Goal: Find specific page/section: Find specific page/section

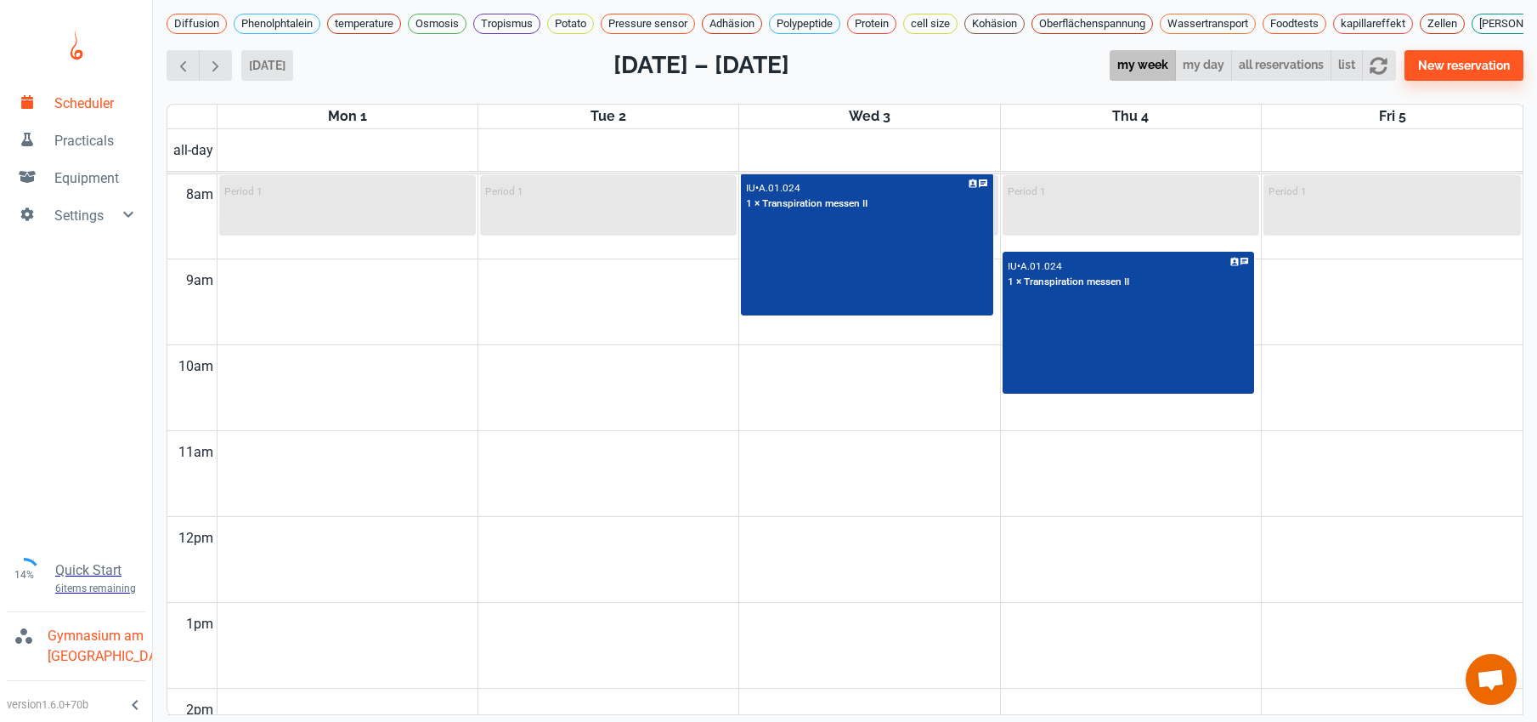
scroll to position [11, 0]
click at [182, 75] on span "button" at bounding box center [183, 66] width 18 height 18
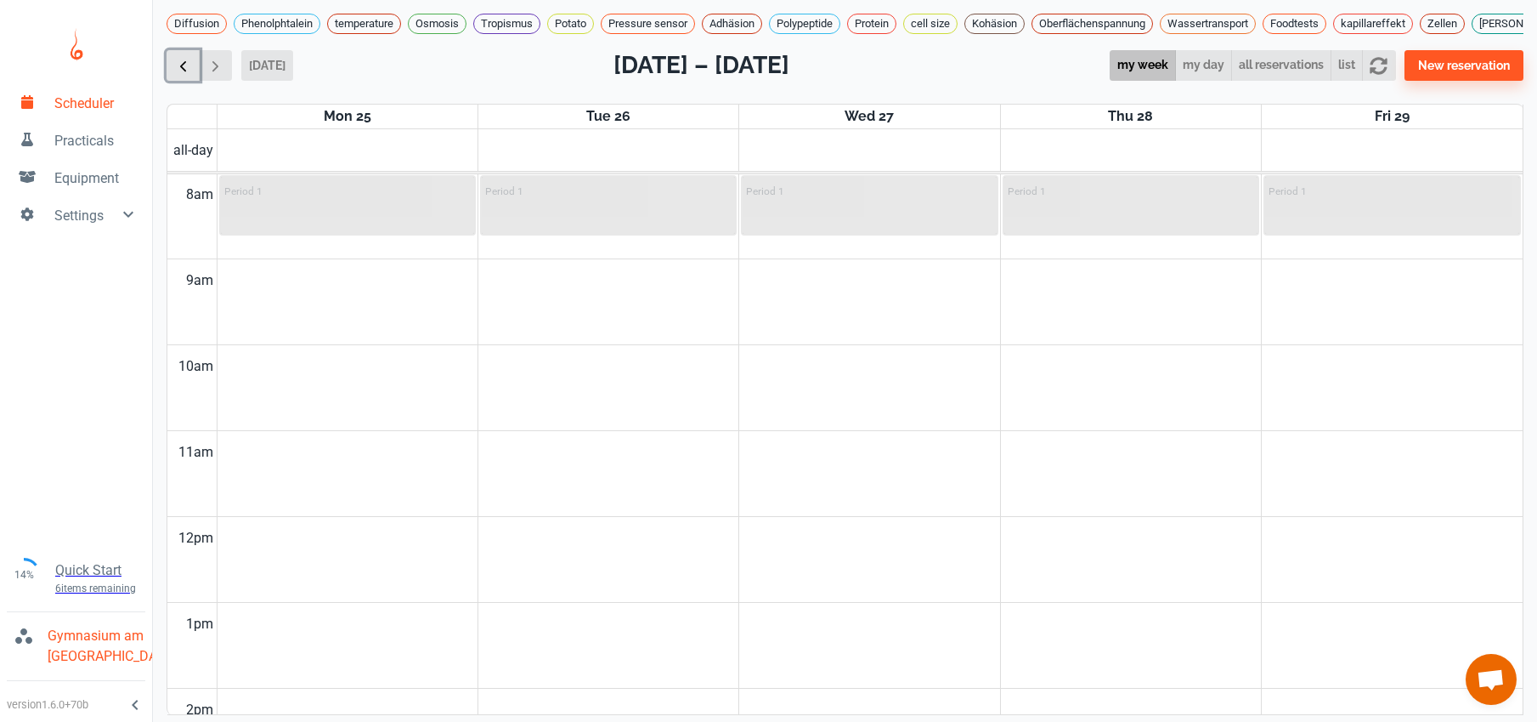
click at [181, 74] on span "button" at bounding box center [183, 66] width 18 height 18
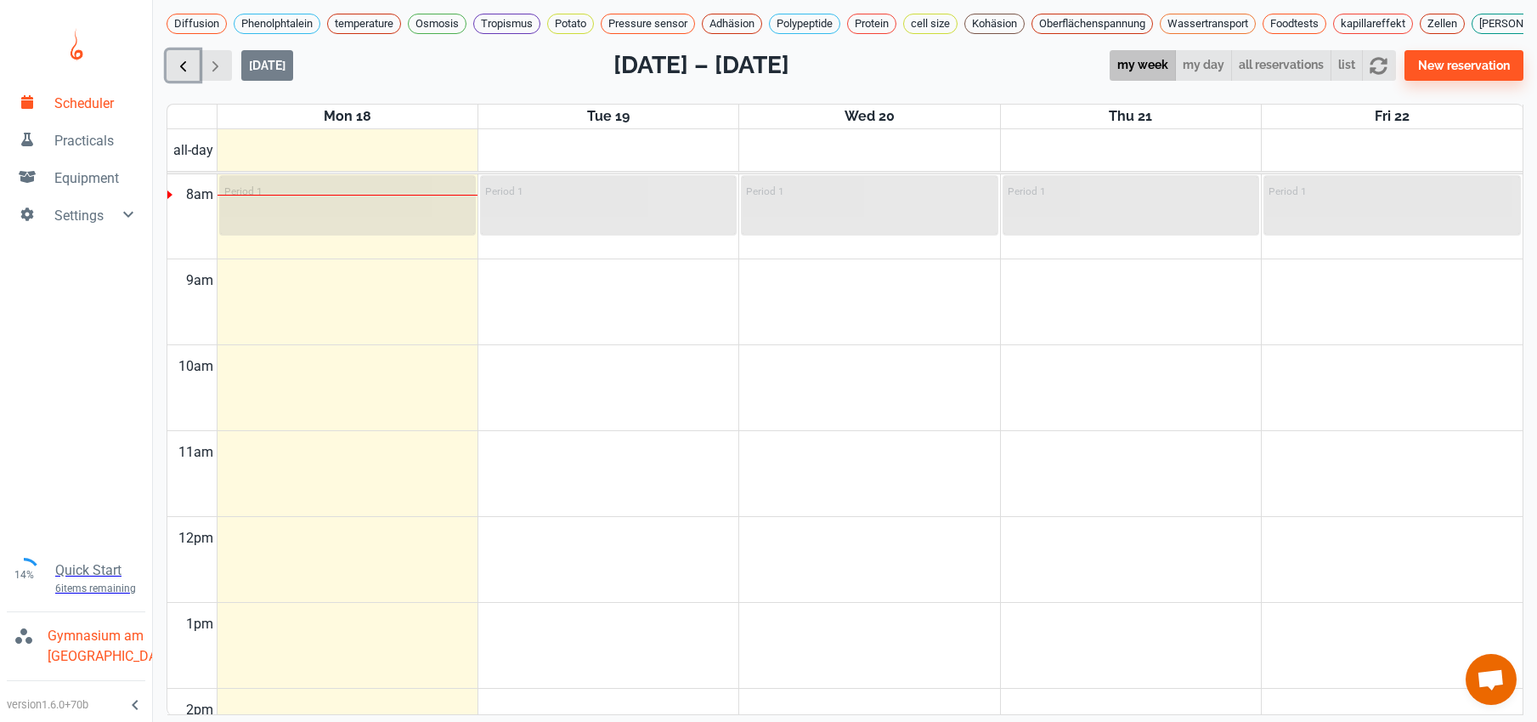
click at [180, 73] on span "button" at bounding box center [183, 66] width 18 height 18
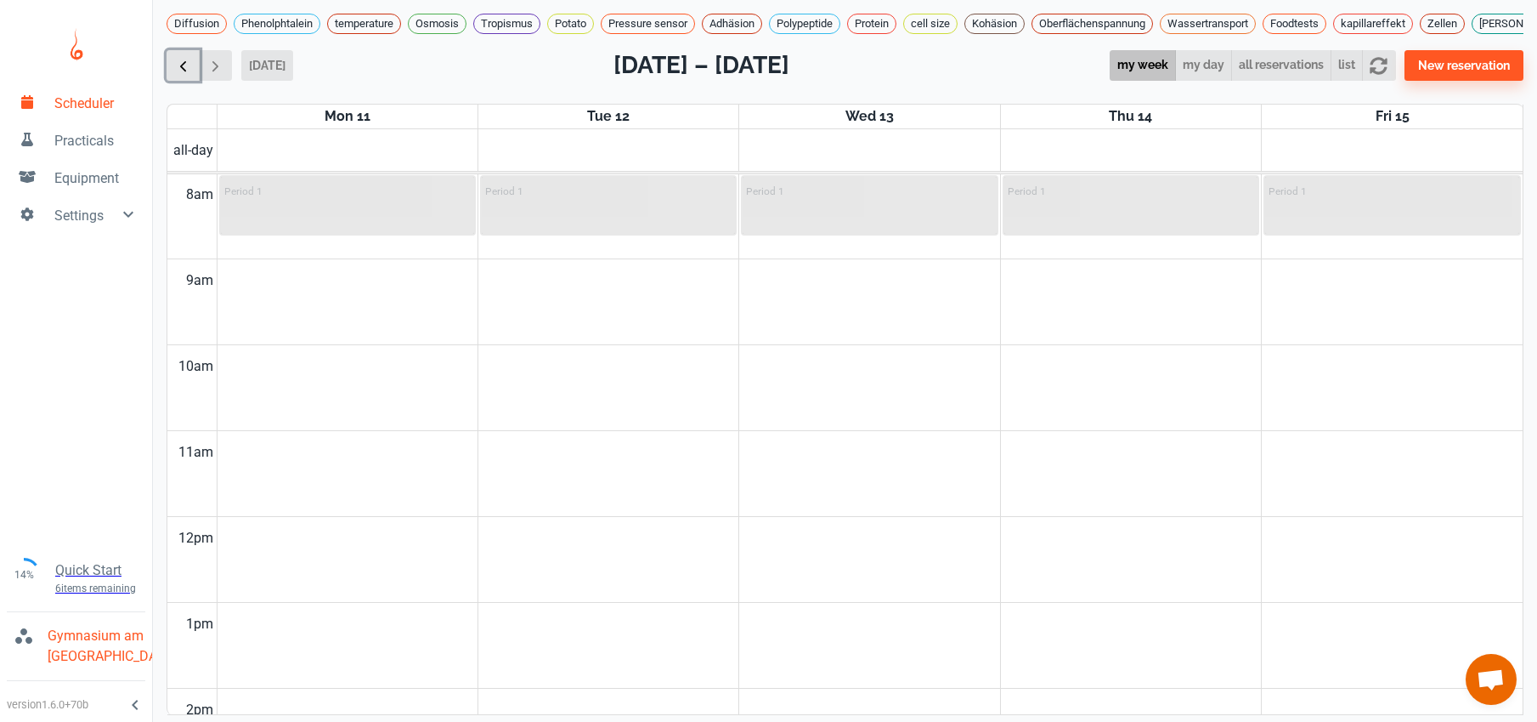
click at [180, 72] on span "button" at bounding box center [183, 66] width 18 height 18
click at [213, 65] on span "button" at bounding box center [216, 66] width 18 height 18
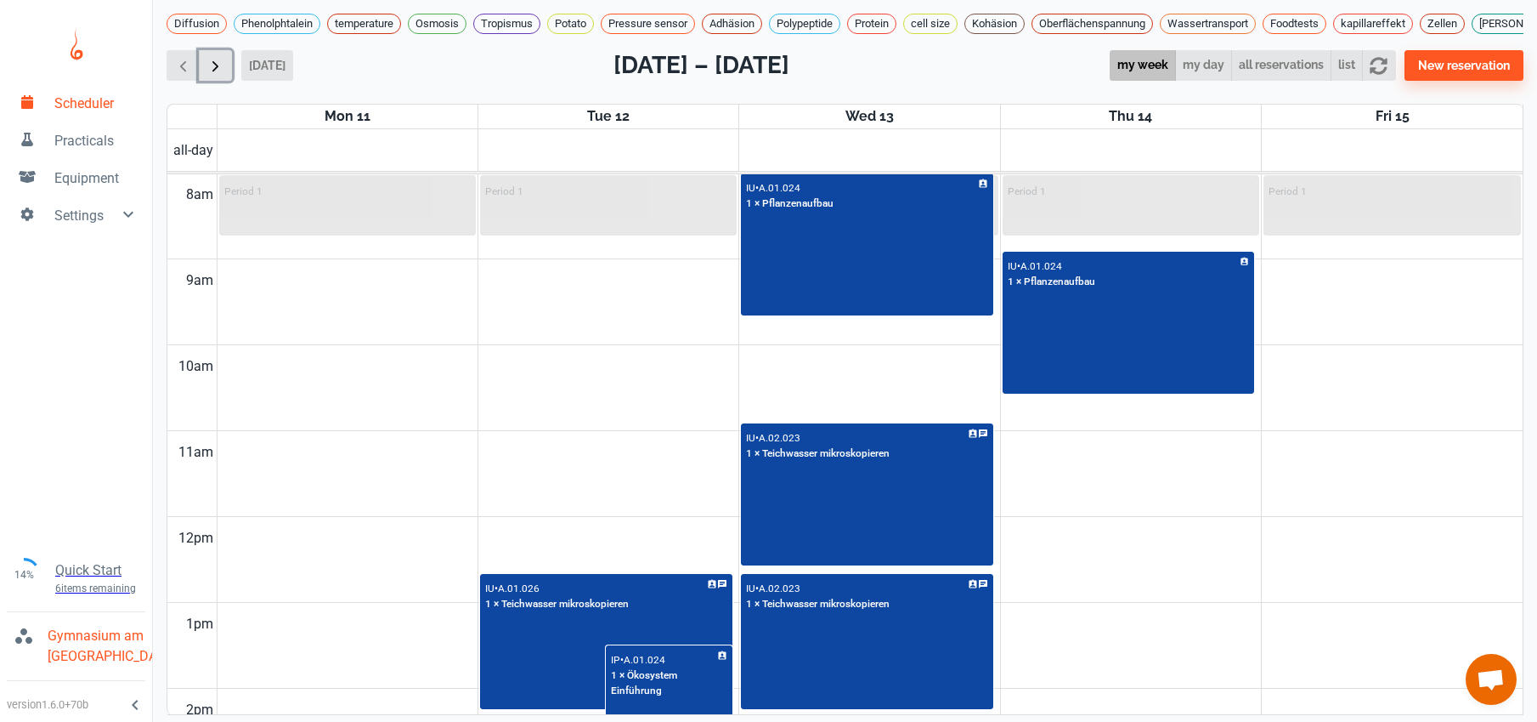
click at [229, 69] on button "button" at bounding box center [215, 65] width 33 height 31
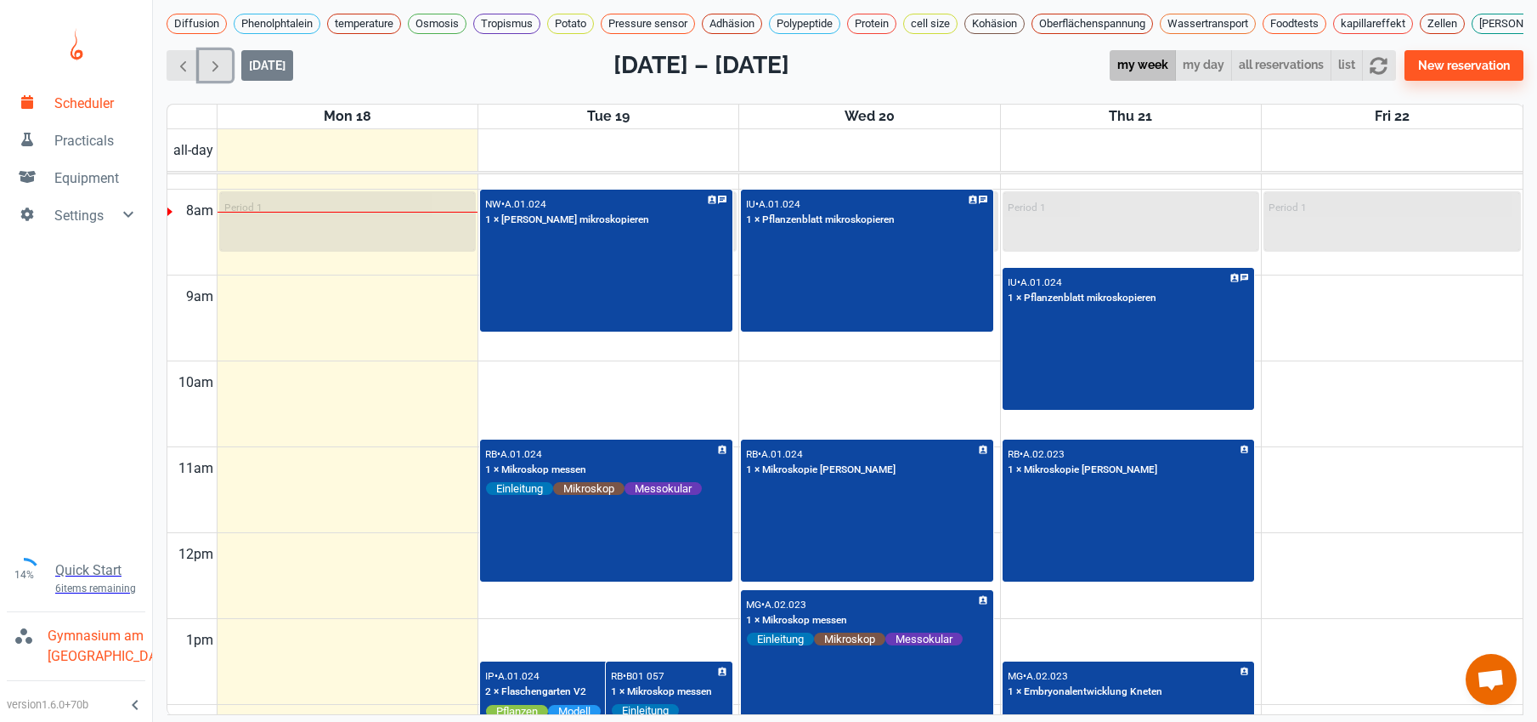
scroll to position [659, 0]
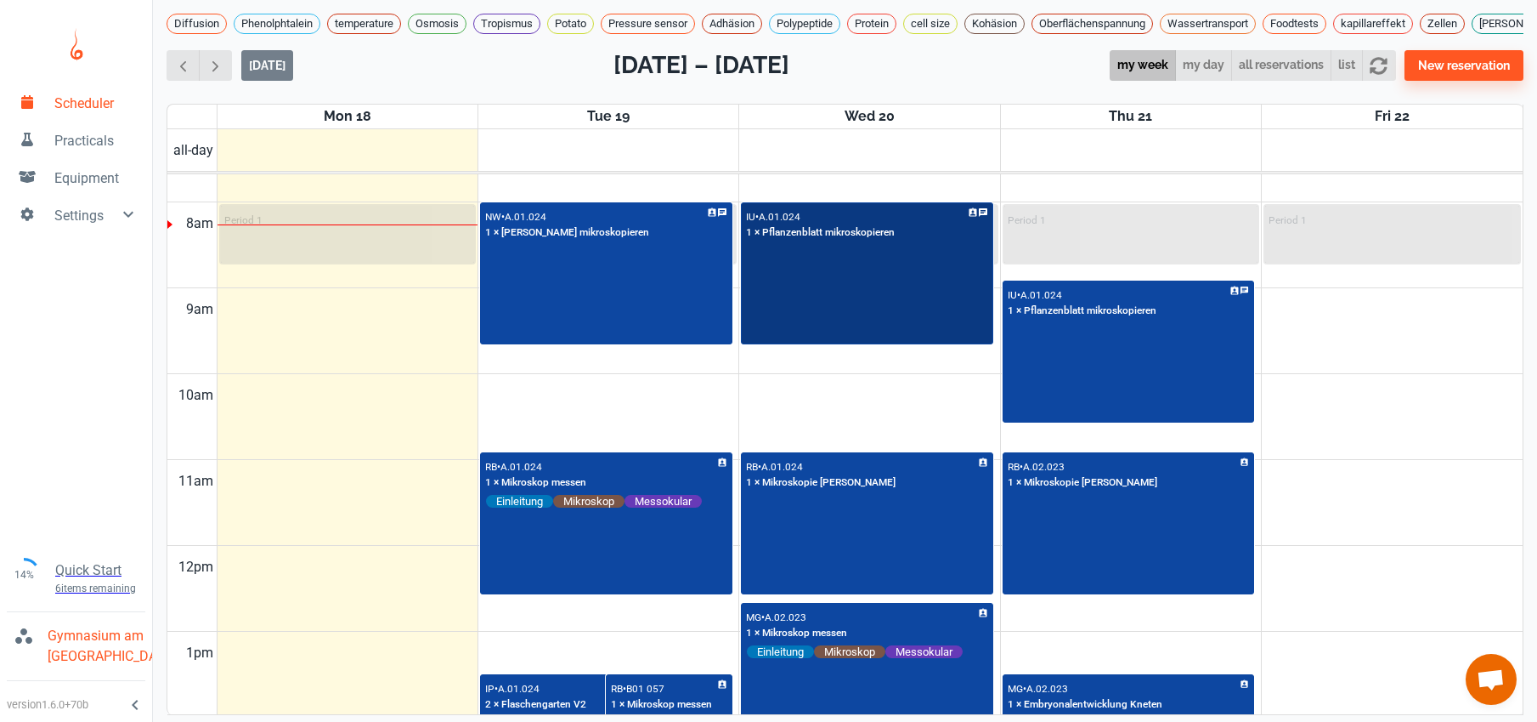
click at [859, 308] on div "IU • A.01.024 1 × Pflanzenblatt mikroskopieren" at bounding box center [867, 273] width 249 height 139
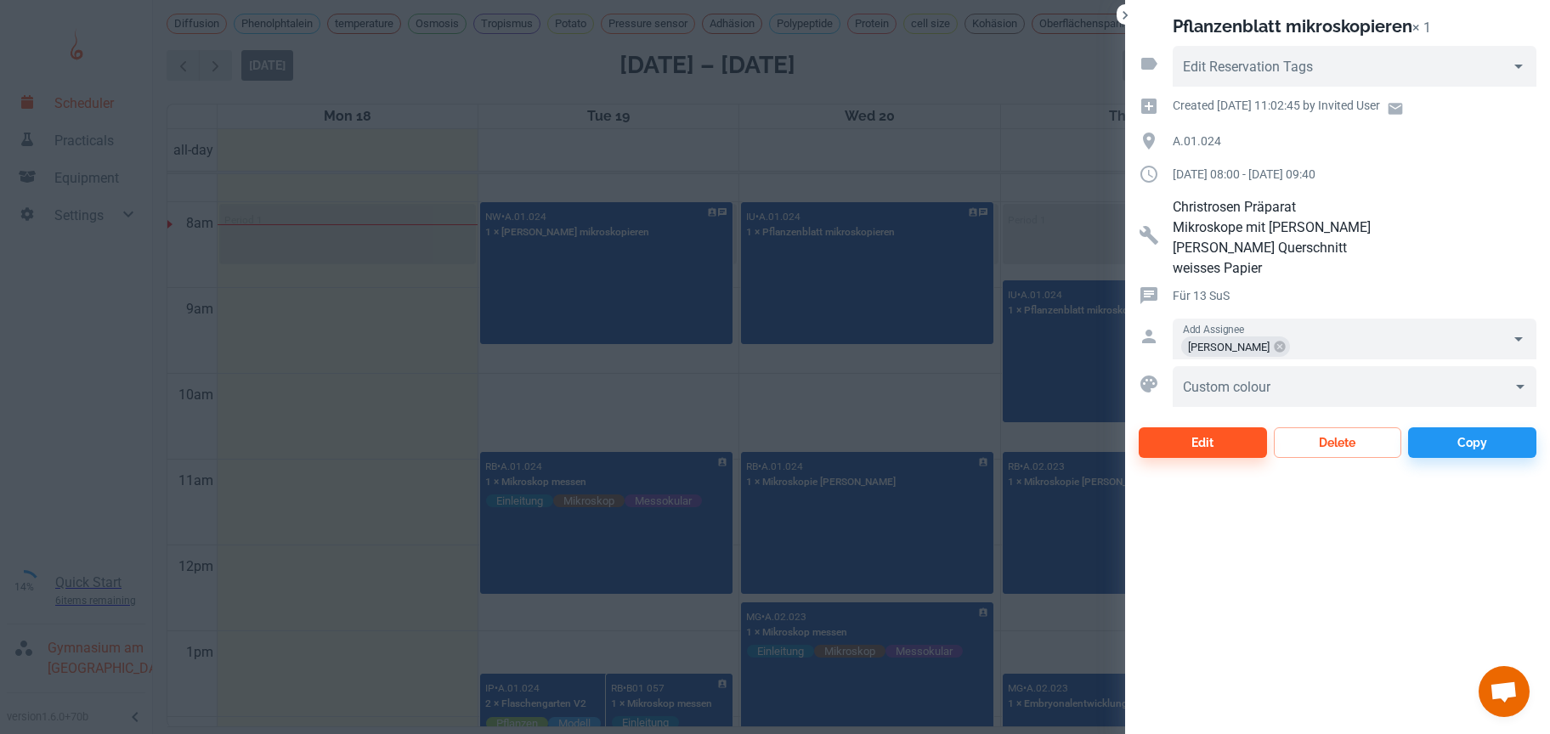
click at [851, 552] on div at bounding box center [775, 367] width 1550 height 734
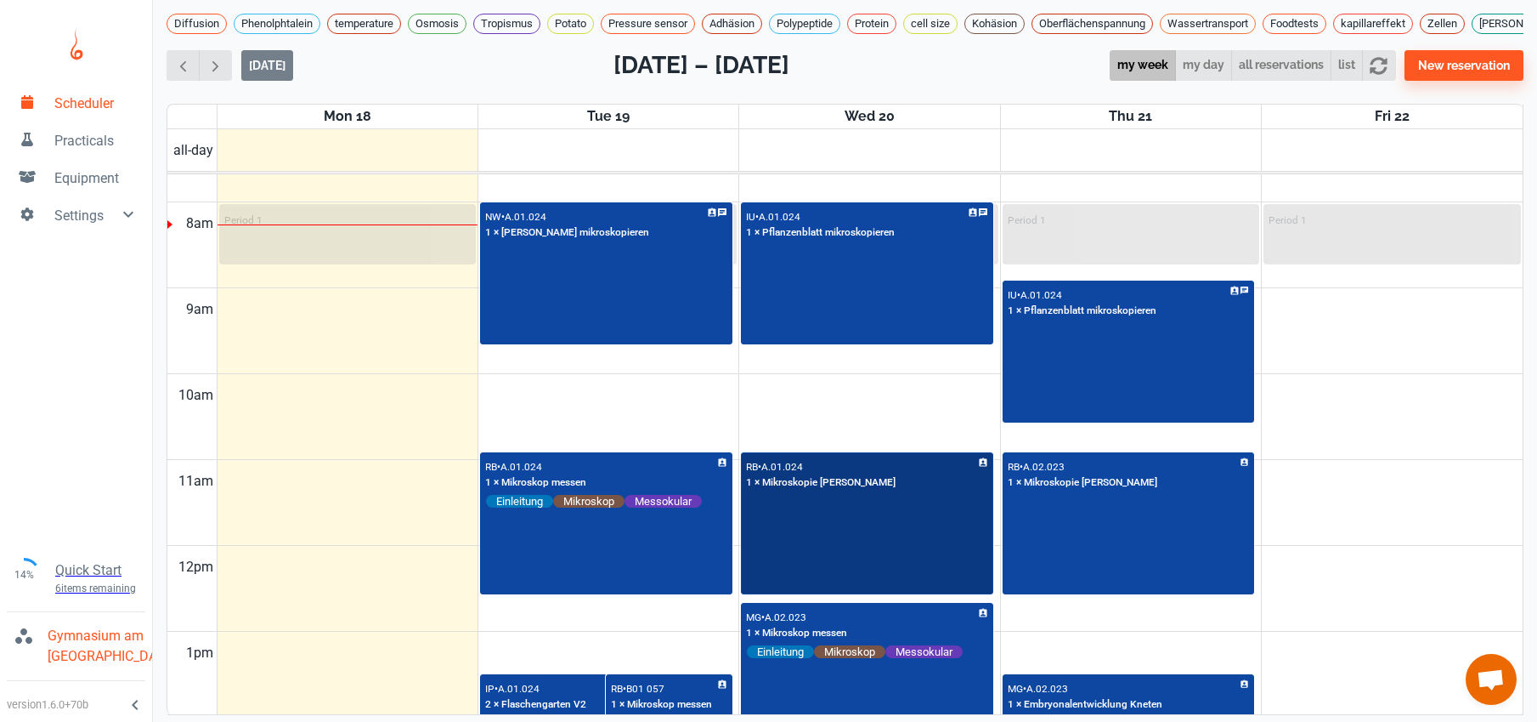
click at [851, 551] on div "RB • A.01.024 1 × Mikroskopie [PERSON_NAME]" at bounding box center [867, 523] width 249 height 139
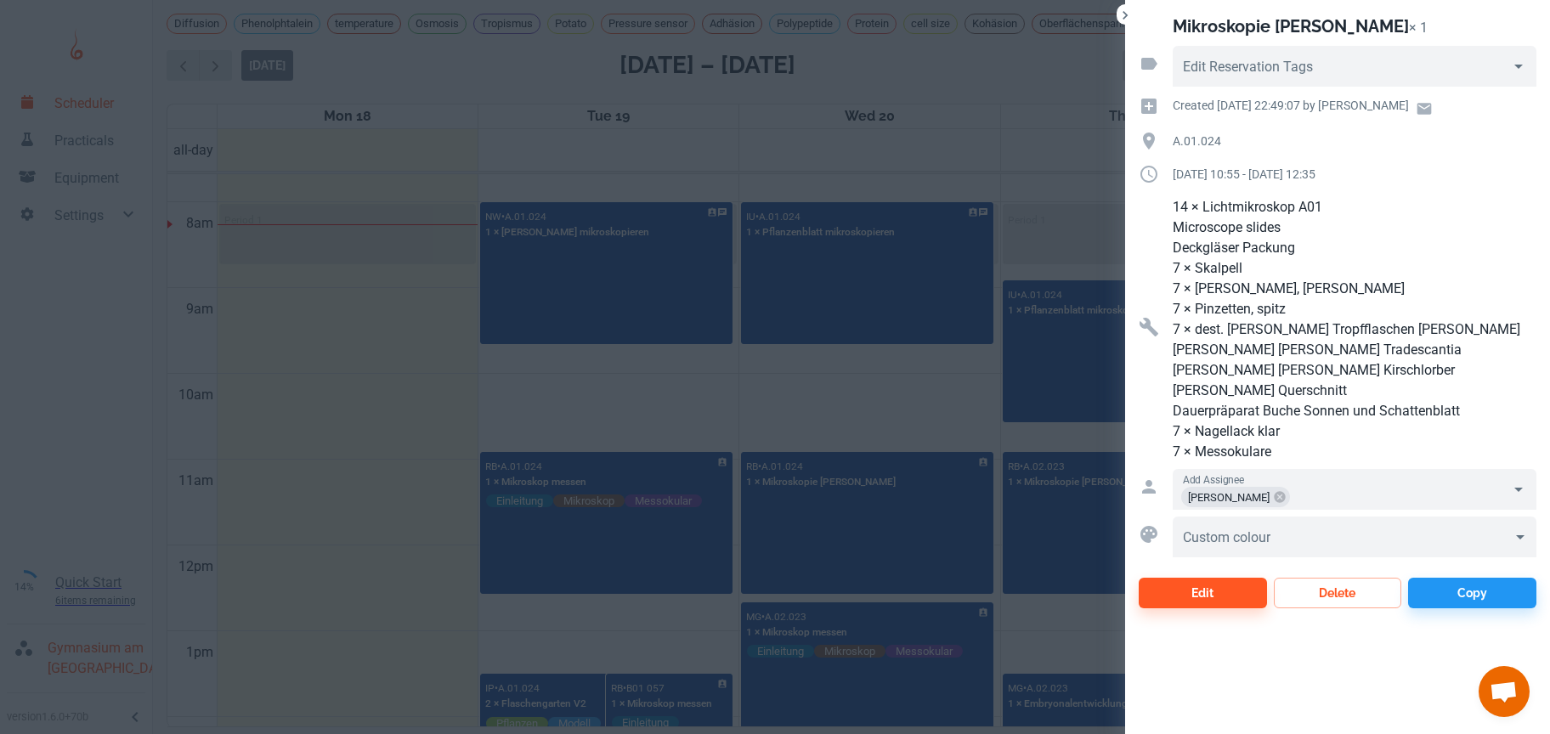
click at [840, 439] on div at bounding box center [775, 367] width 1550 height 734
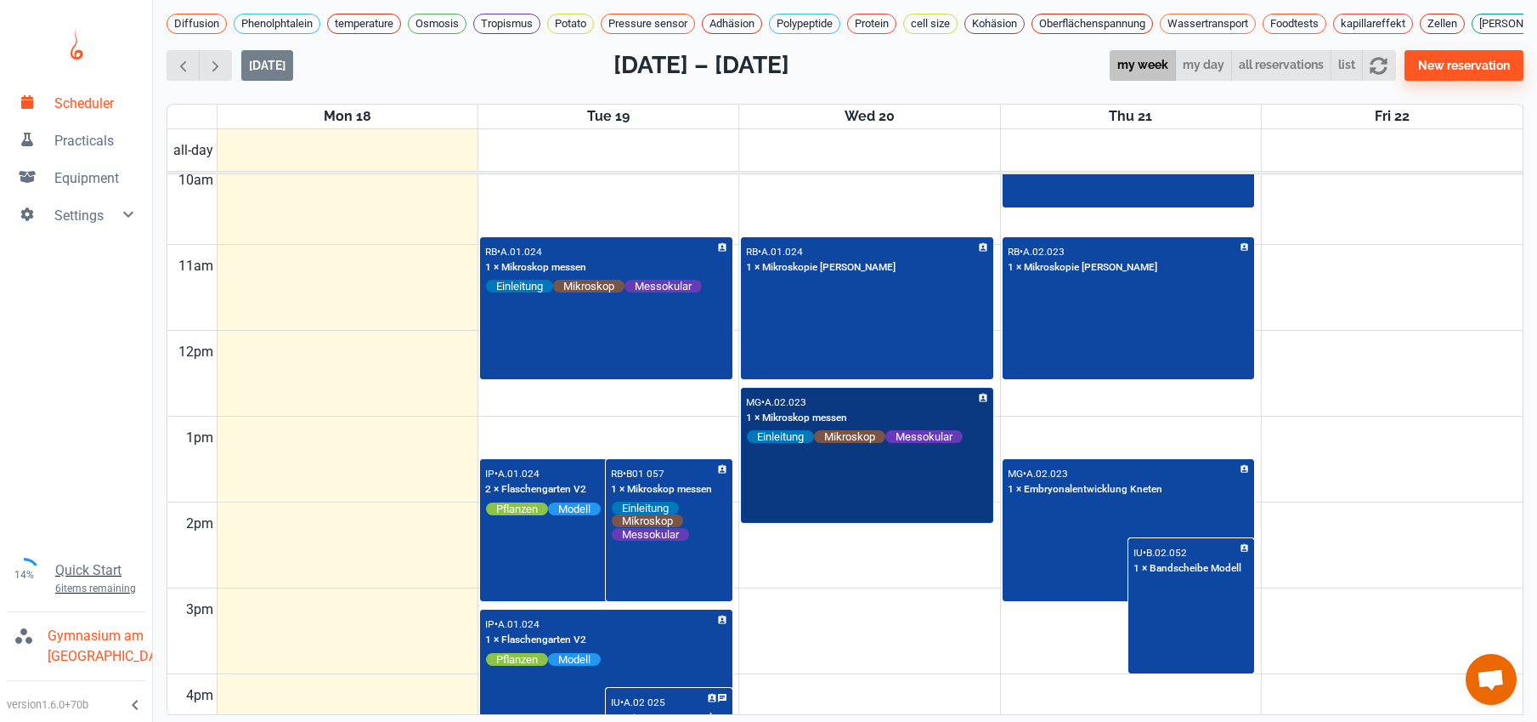
scroll to position [860, 0]
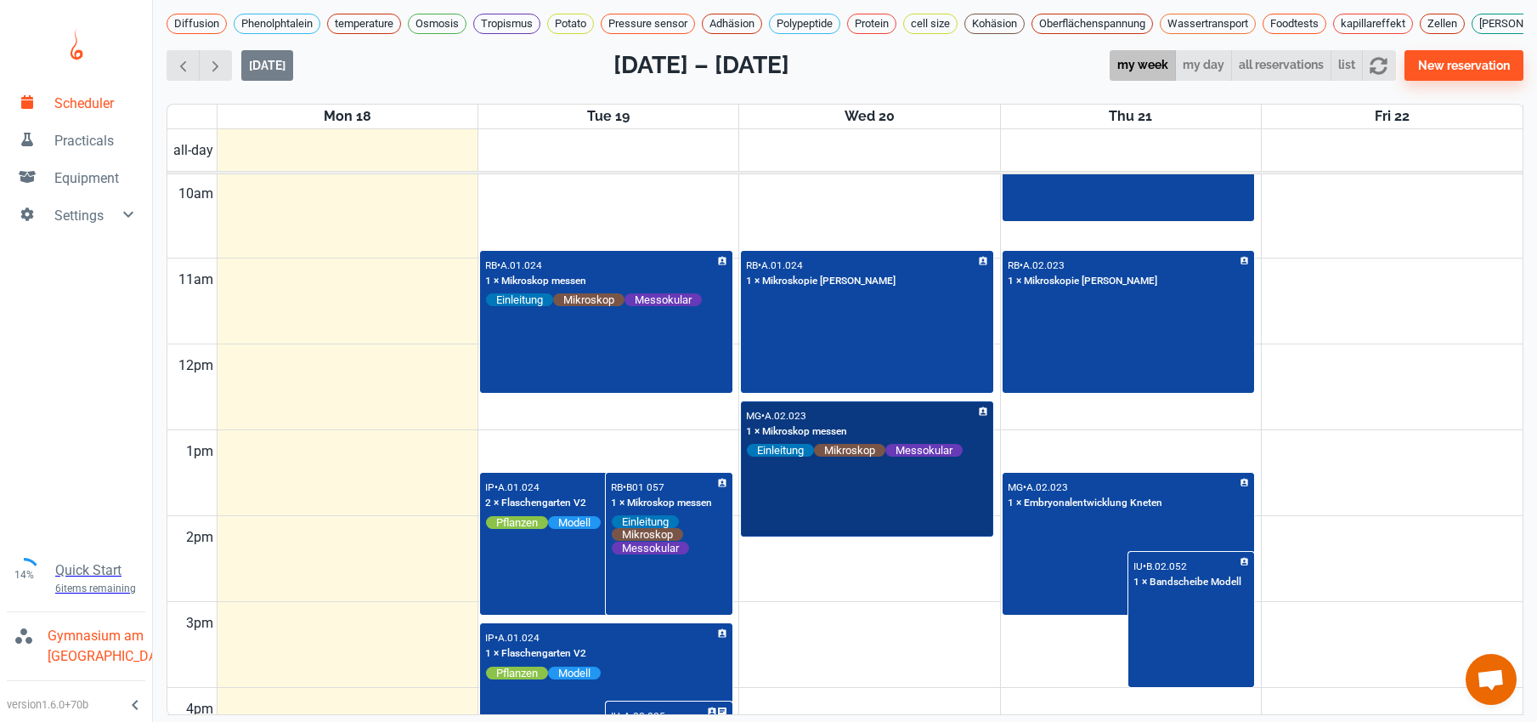
click at [812, 507] on div "MG • A.02.023 1 × Mikroskop messen Einleitung Mikroskop Messokular" at bounding box center [867, 469] width 249 height 133
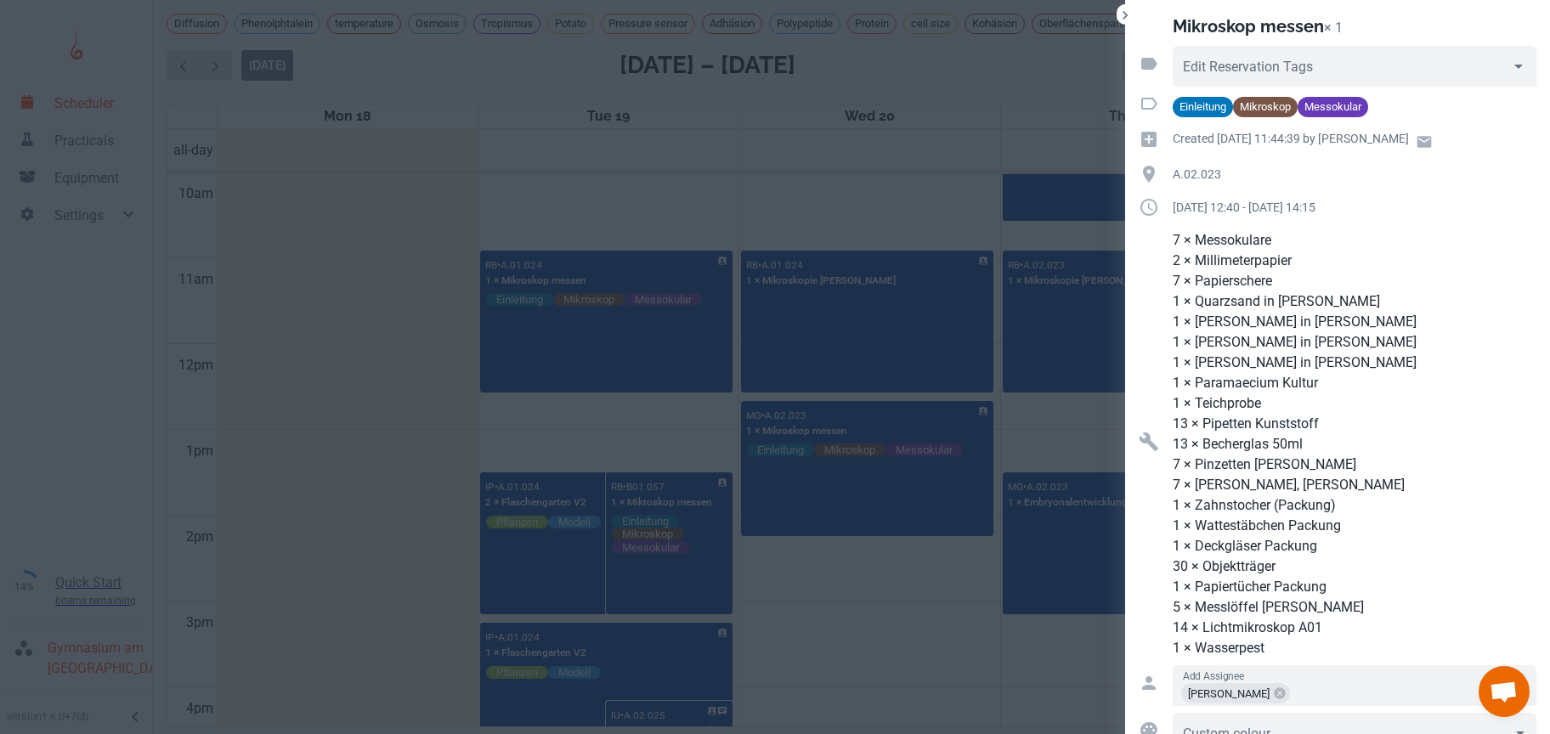
click at [815, 604] on div at bounding box center [775, 367] width 1550 height 734
click at [714, 602] on div at bounding box center [775, 367] width 1550 height 734
click at [815, 601] on div at bounding box center [775, 367] width 1550 height 734
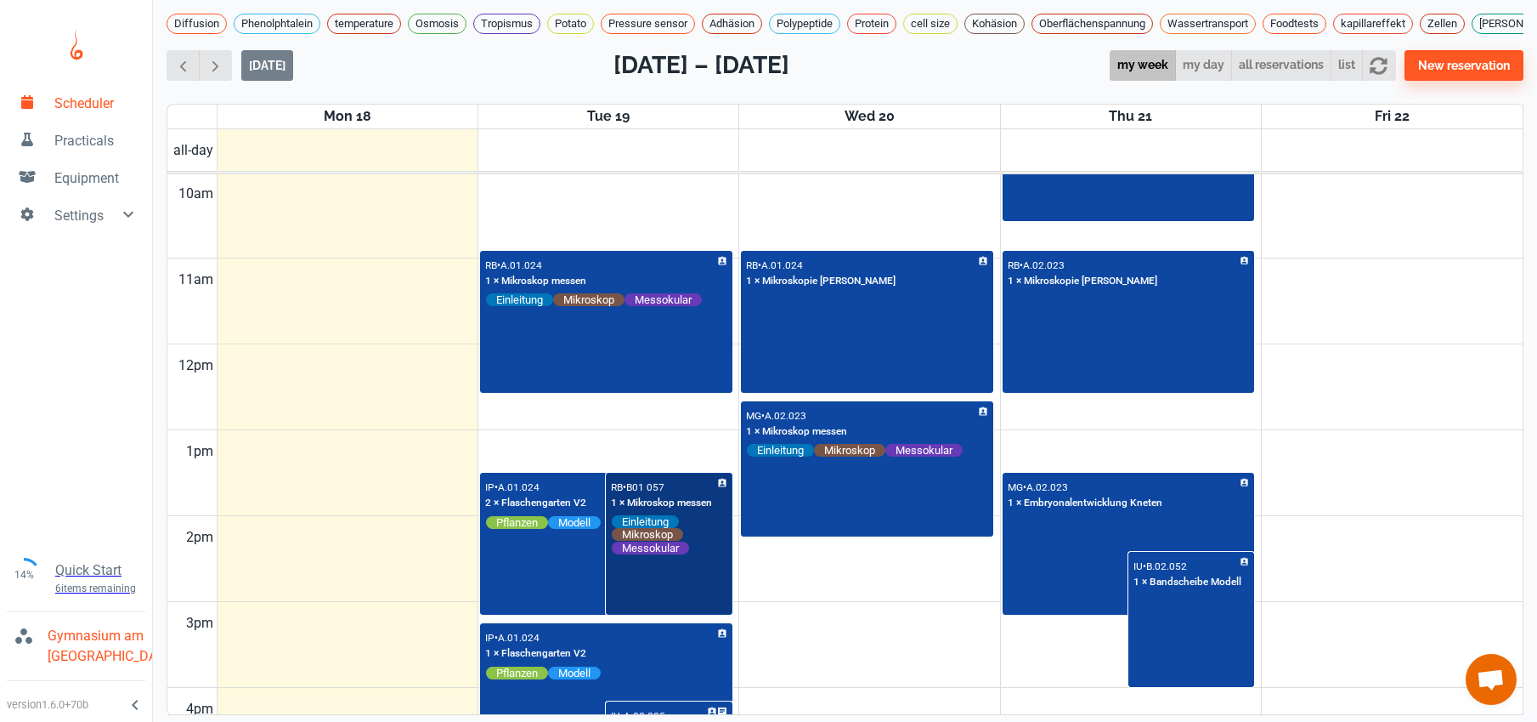
click at [644, 605] on div "RB • B01 057 1 × Mikroskop messen Einleitung Mikroskop Messokular" at bounding box center [669, 543] width 122 height 139
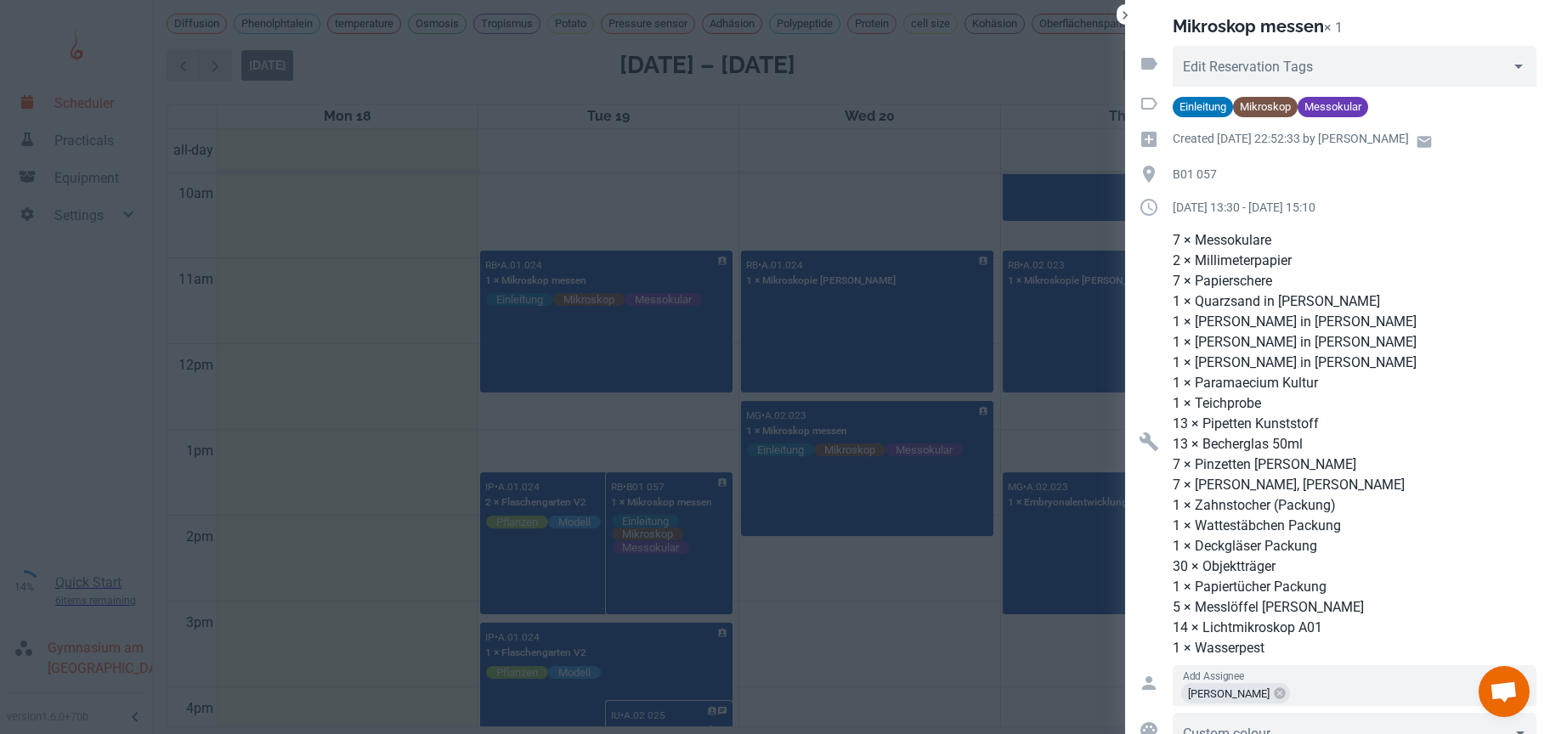
click at [892, 205] on div at bounding box center [775, 367] width 1550 height 734
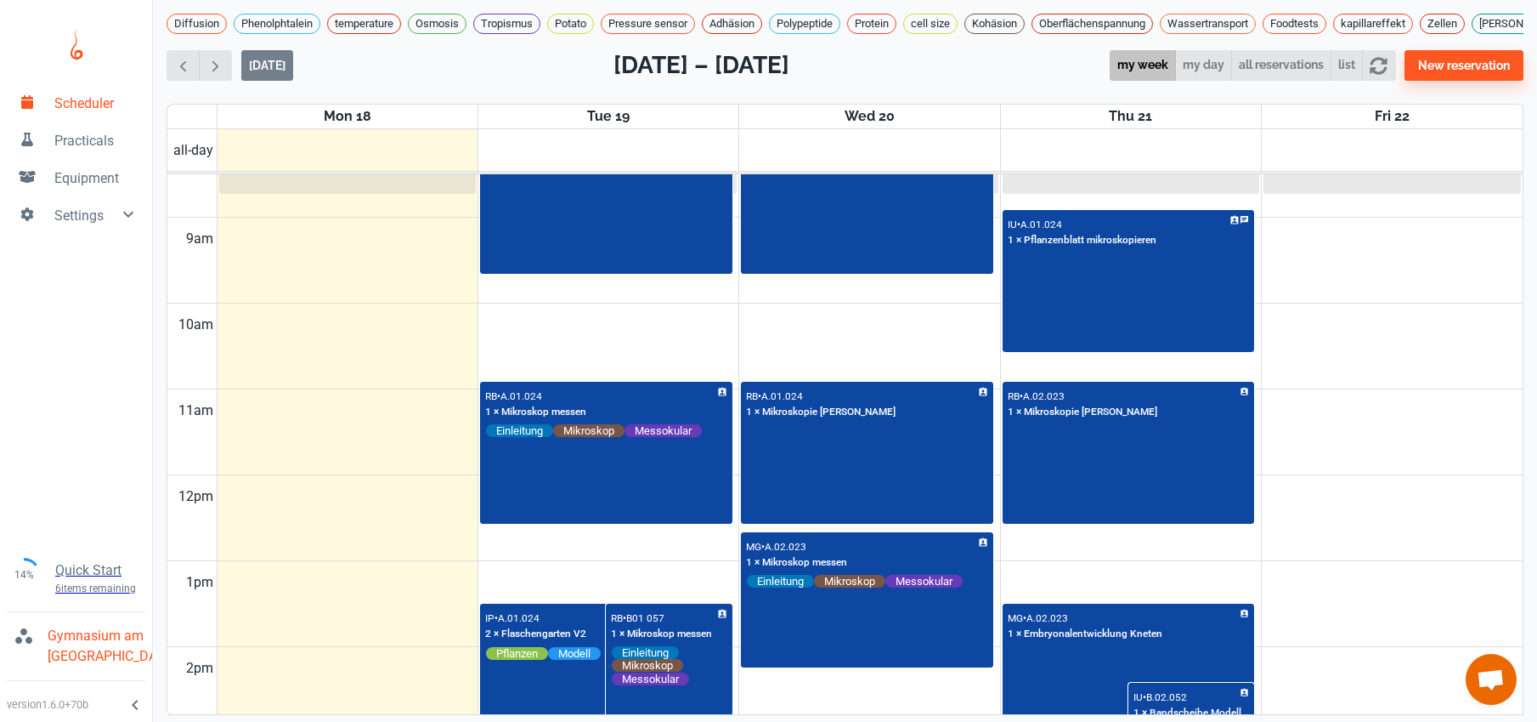
scroll to position [1012, 0]
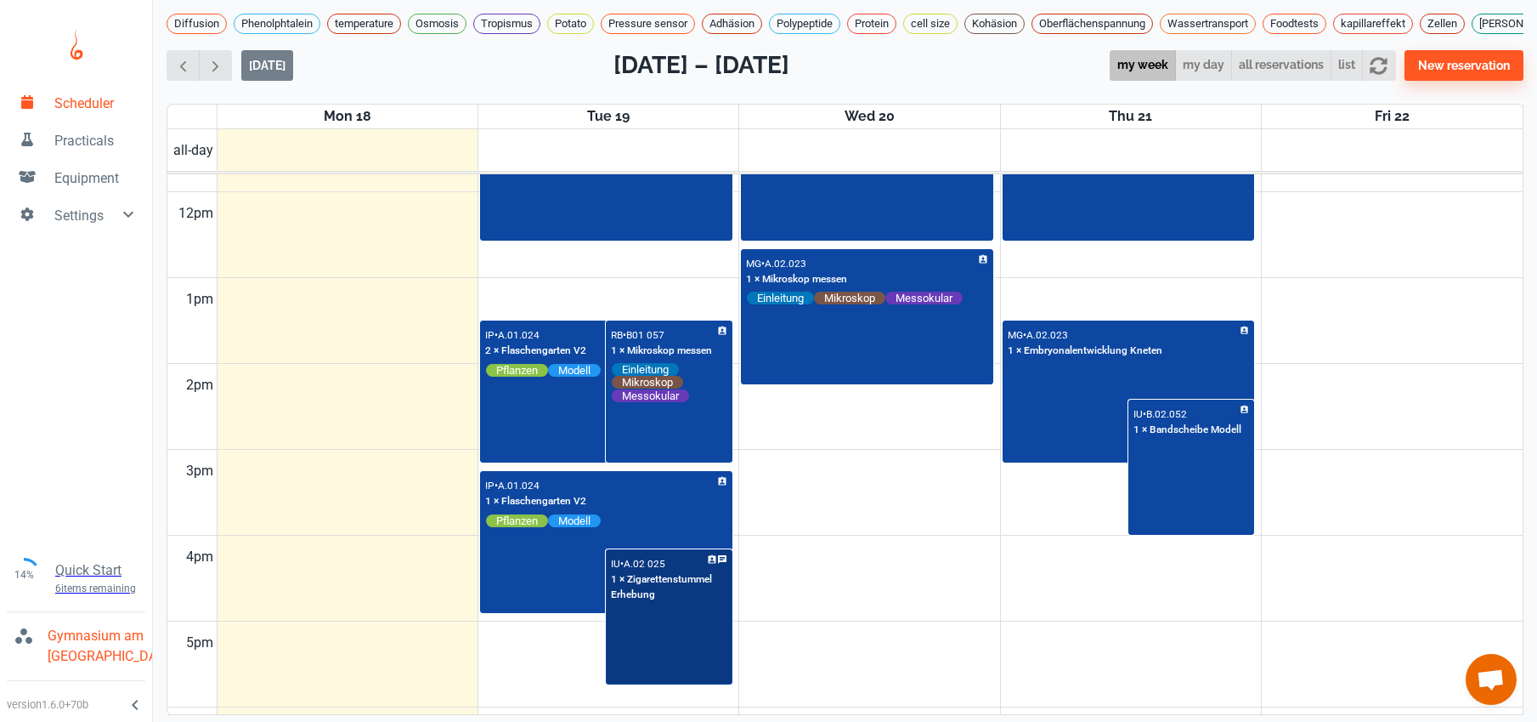
click at [665, 675] on div "IU • A.02 025 1 × Zigarettenstummel Erhebung" at bounding box center [669, 617] width 122 height 133
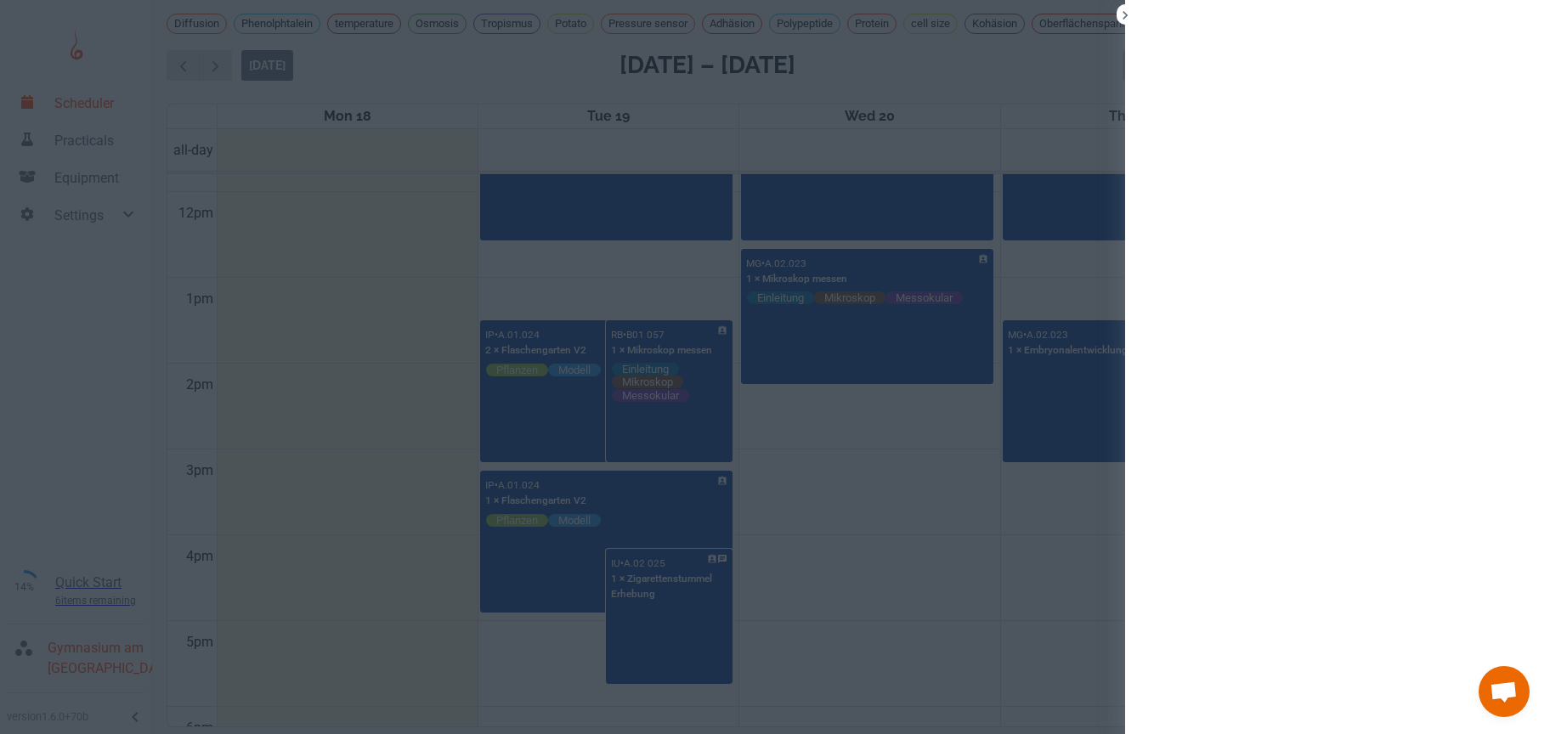
drag, startPoint x: 651, startPoint y: 520, endPoint x: 388, endPoint y: 566, distance: 266.6
click at [651, 520] on div at bounding box center [775, 367] width 1550 height 734
click at [388, 566] on div at bounding box center [775, 367] width 1550 height 734
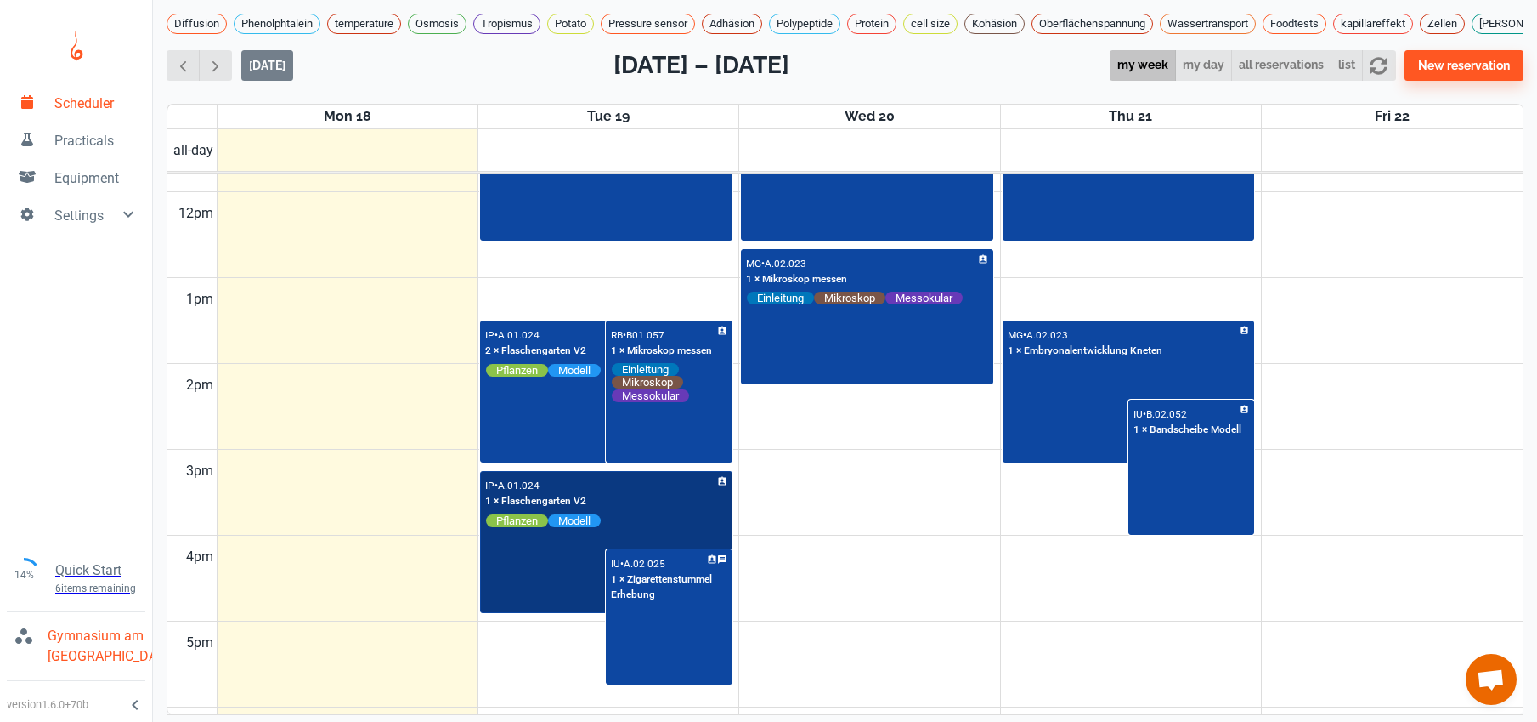
click at [504, 579] on div "IP • A.01.024 1 × Flaschengarten V2 Pflanzen Modell" at bounding box center [606, 542] width 249 height 139
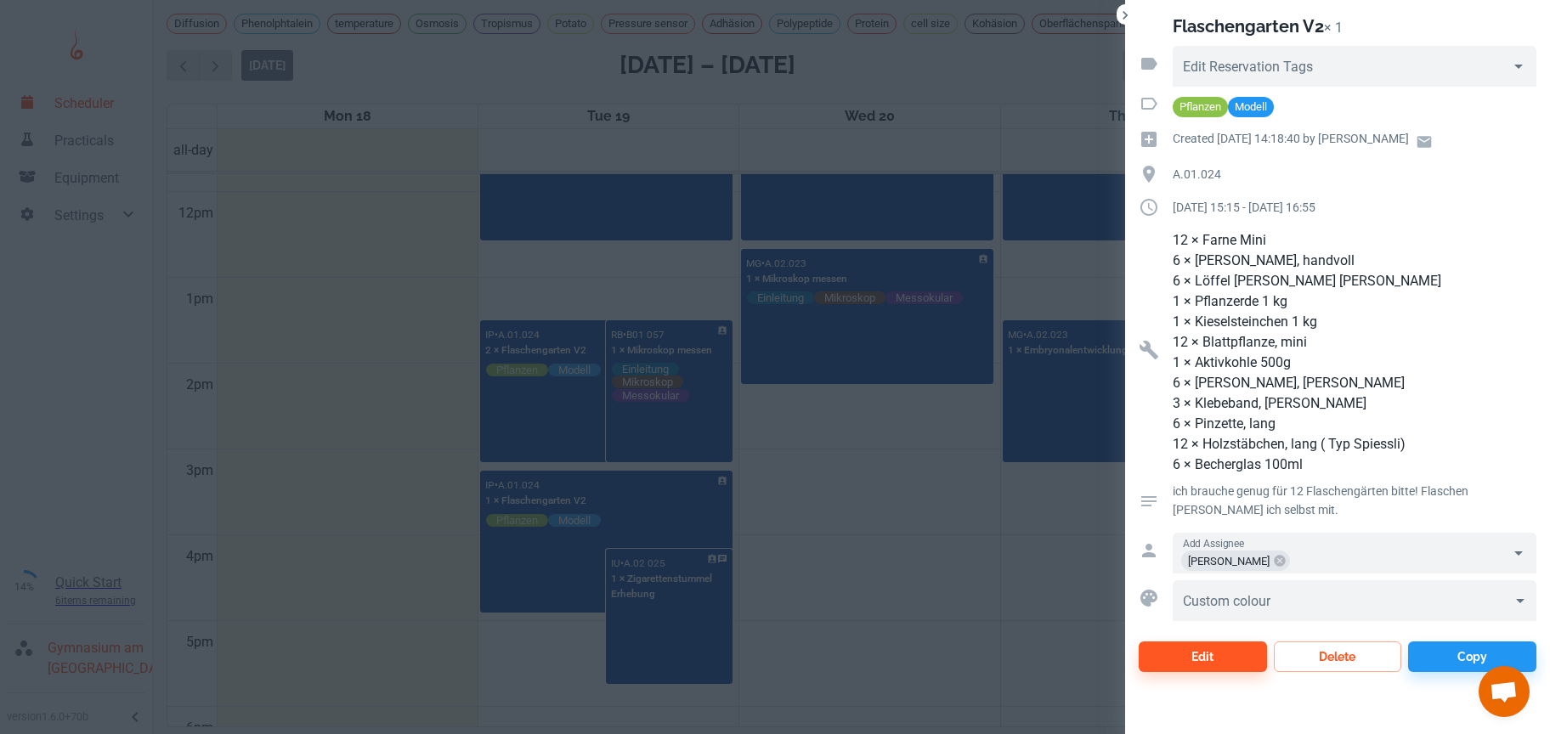
click at [909, 483] on div at bounding box center [775, 367] width 1550 height 734
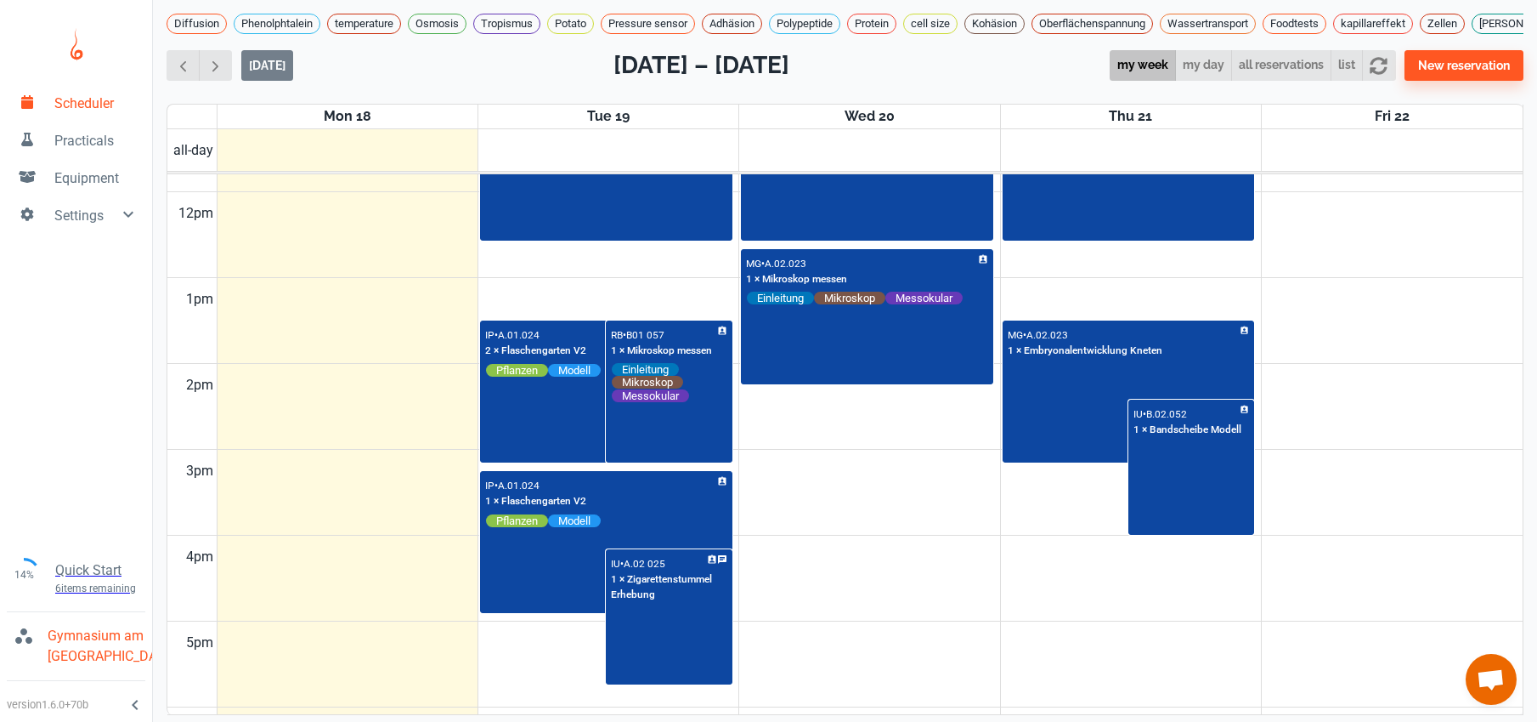
click at [909, 483] on td at bounding box center [870, 471] width 1306 height 43
click at [218, 75] on span "button" at bounding box center [216, 66] width 18 height 18
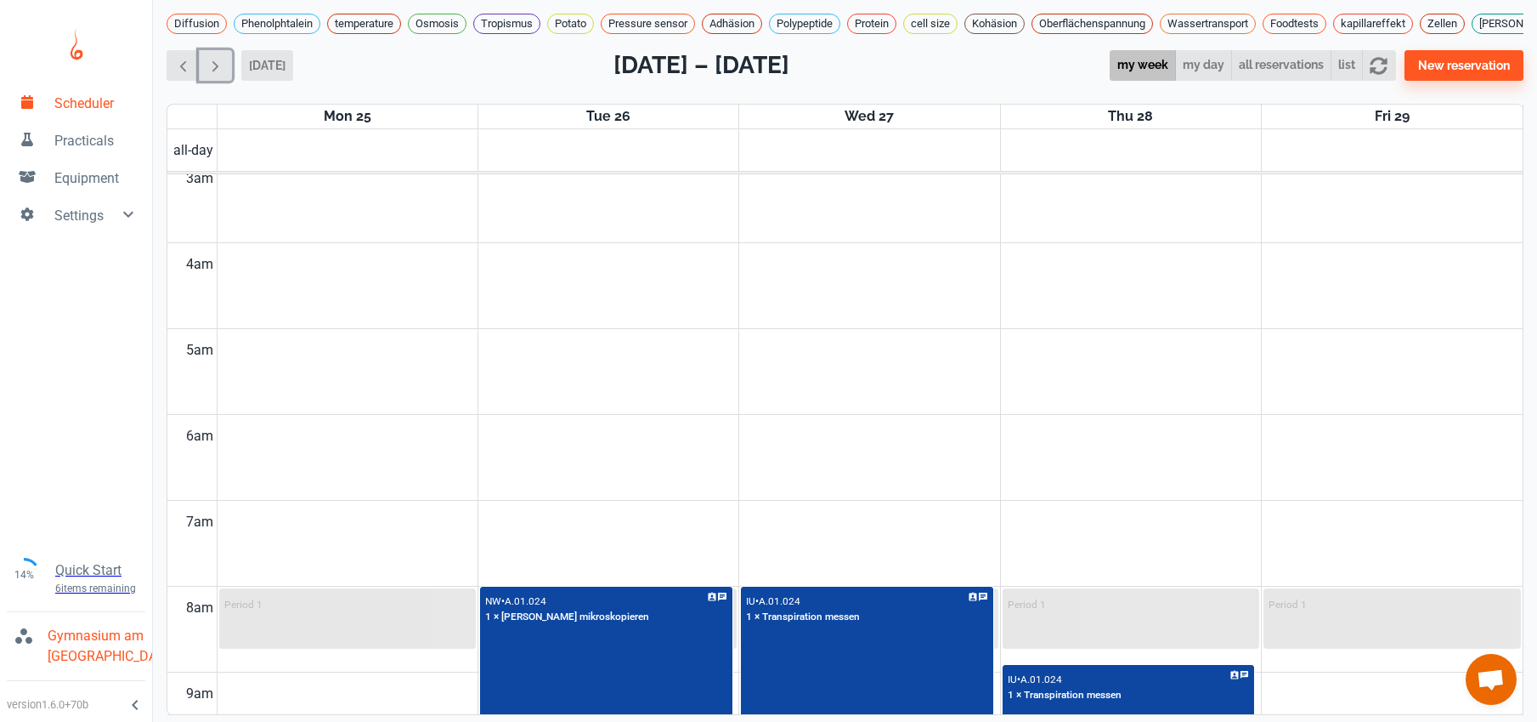
scroll to position [257, 0]
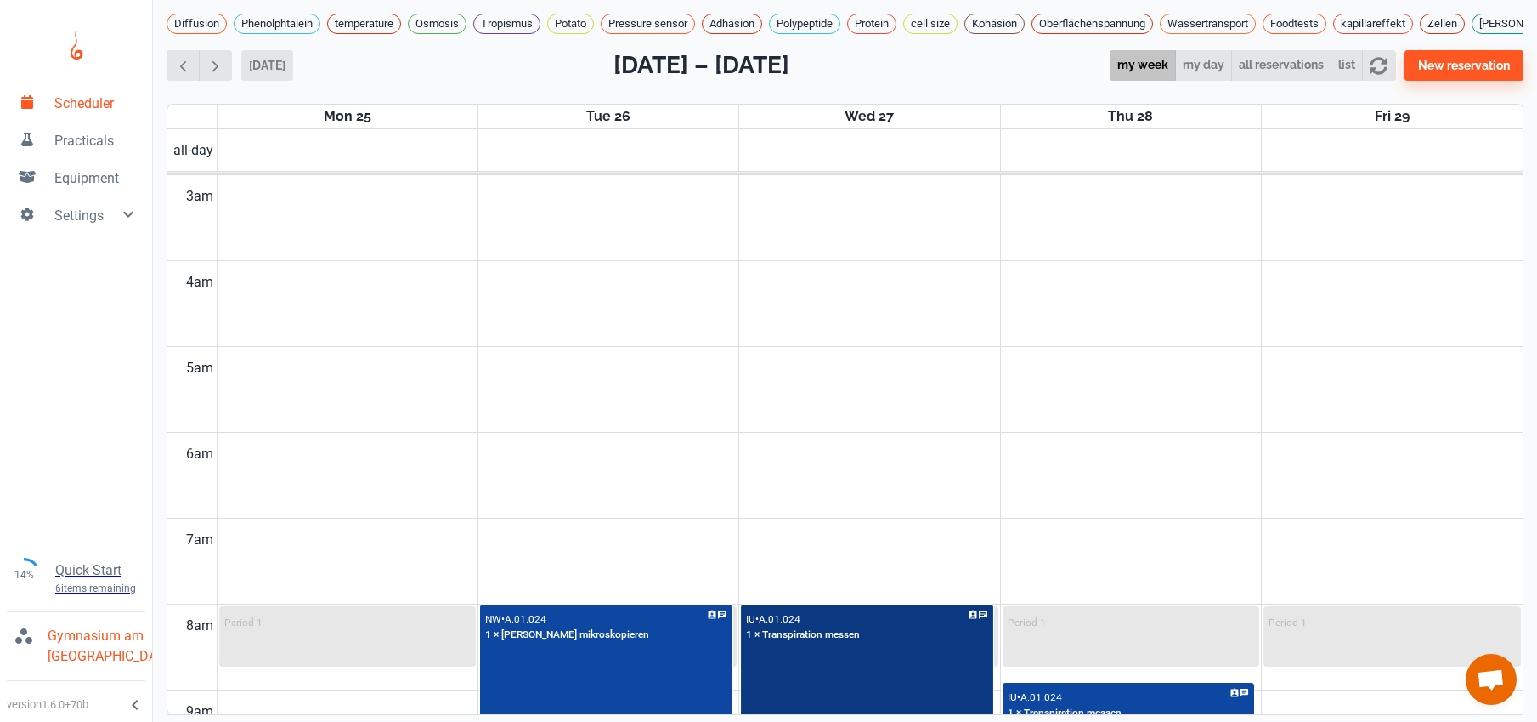
click at [907, 682] on div "IU • A.01.024 1 × Transpiration messen" at bounding box center [867, 675] width 249 height 139
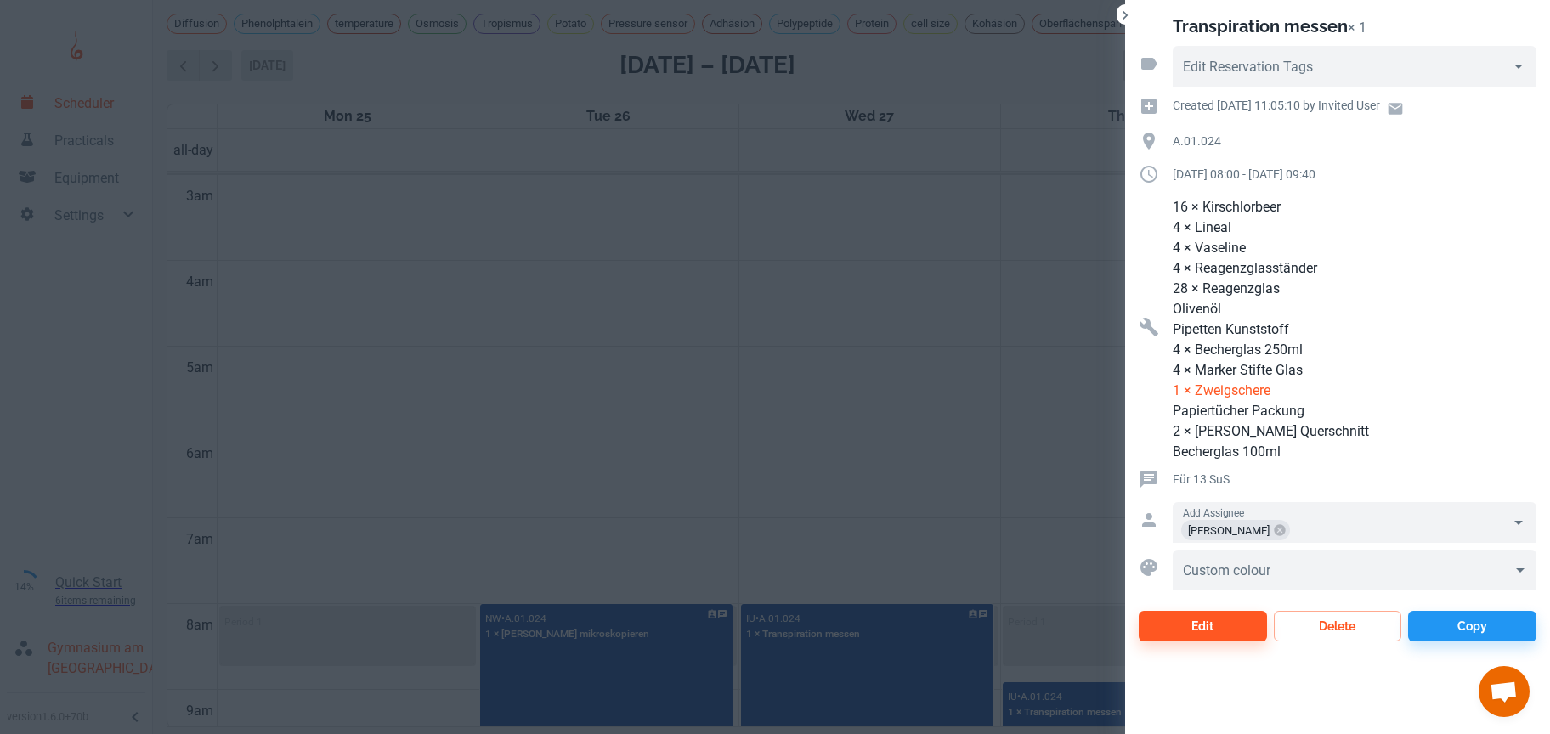
click at [921, 333] on div at bounding box center [775, 367] width 1550 height 734
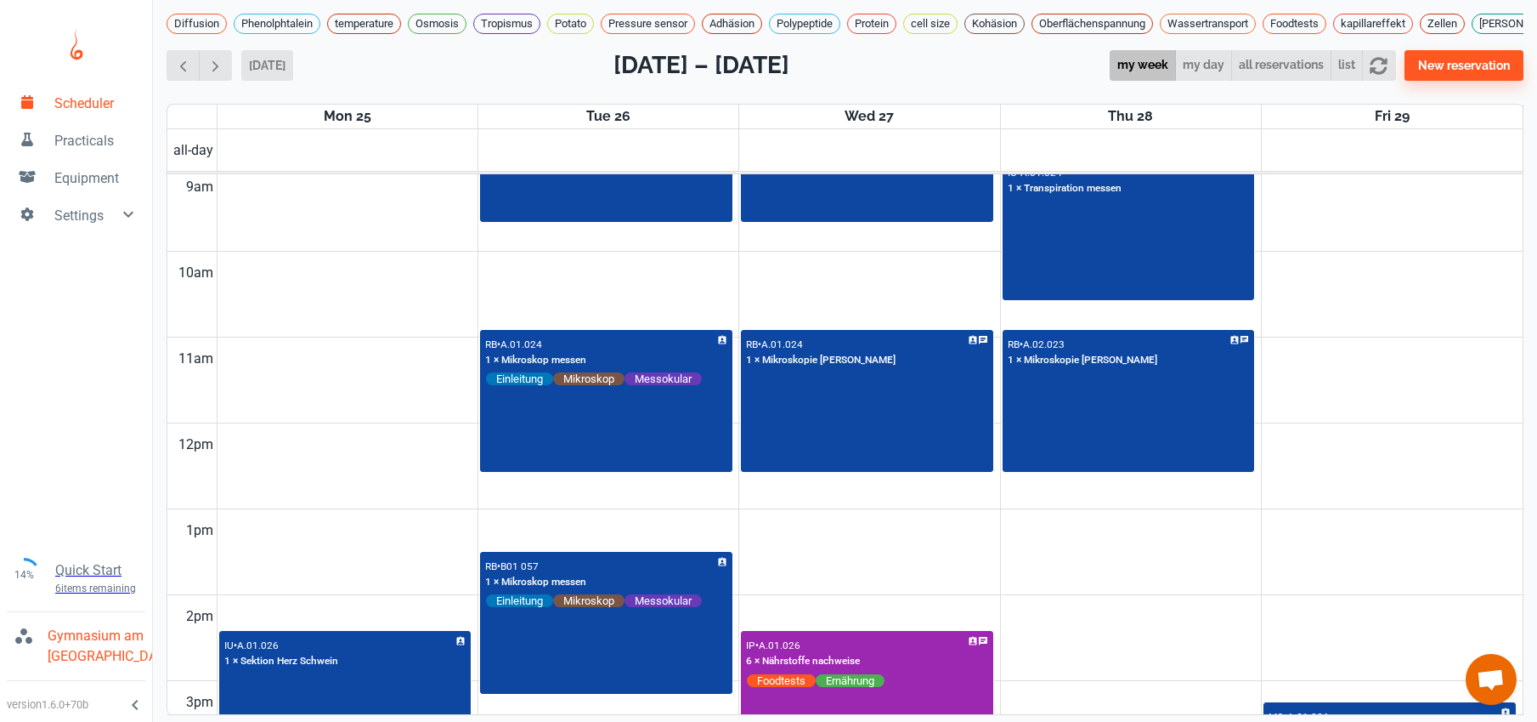
scroll to position [1012, 0]
